Goal: Task Accomplishment & Management: Use online tool/utility

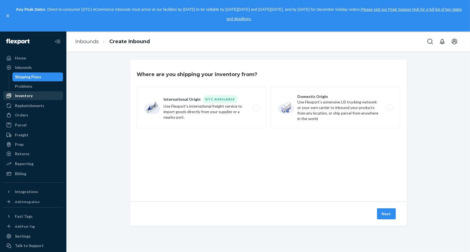
click at [37, 97] on div "Inventory" at bounding box center [33, 96] width 59 height 8
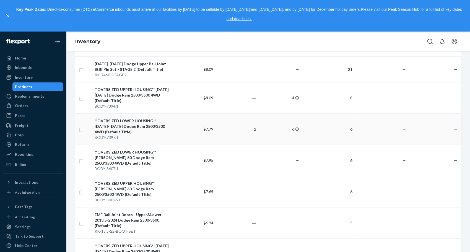
scroll to position [212, 0]
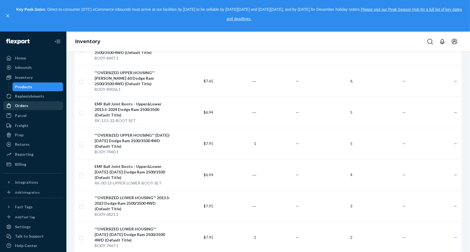
click at [22, 107] on div "Orders" at bounding box center [21, 106] width 13 height 6
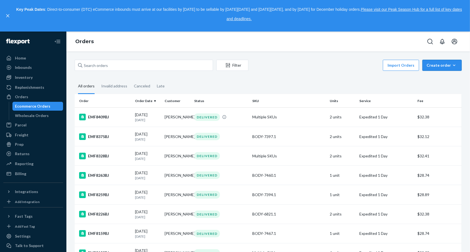
click at [446, 65] on div "Create order" at bounding box center [442, 66] width 31 height 6
click at [432, 78] on span "Ecommerce order" at bounding box center [445, 79] width 34 height 4
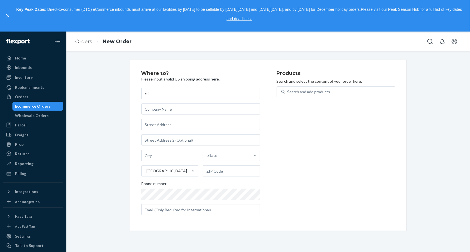
type input "c"
type input "[PERSON_NAME]"
click at [167, 126] on input "text" at bounding box center [200, 124] width 119 height 11
